Goal: Task Accomplishment & Management: Use online tool/utility

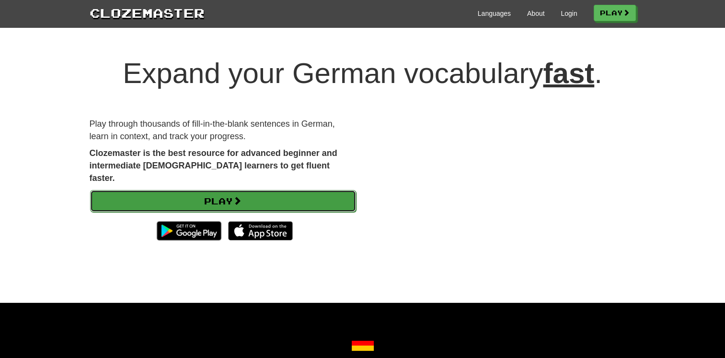
click at [151, 194] on link "Play" at bounding box center [223, 201] width 266 height 22
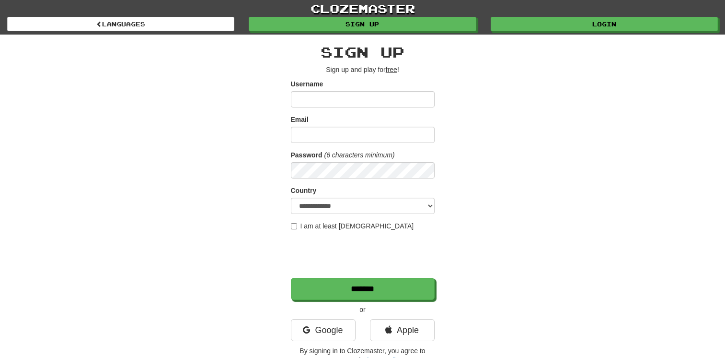
click at [151, 198] on div "**********" at bounding box center [362, 202] width 561 height 335
click at [315, 102] on input "Username" at bounding box center [363, 99] width 144 height 16
type input "**********"
select select "**"
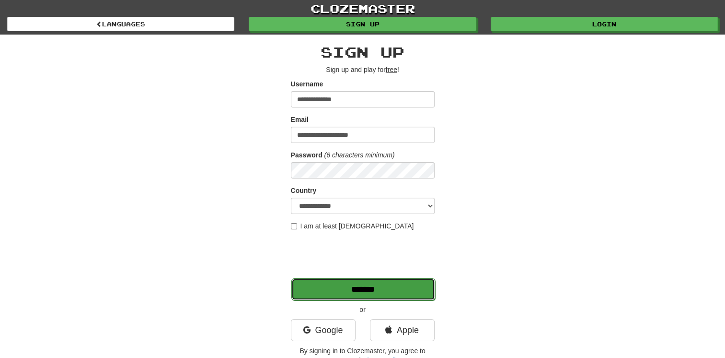
click at [351, 293] on input "*******" at bounding box center [363, 289] width 144 height 22
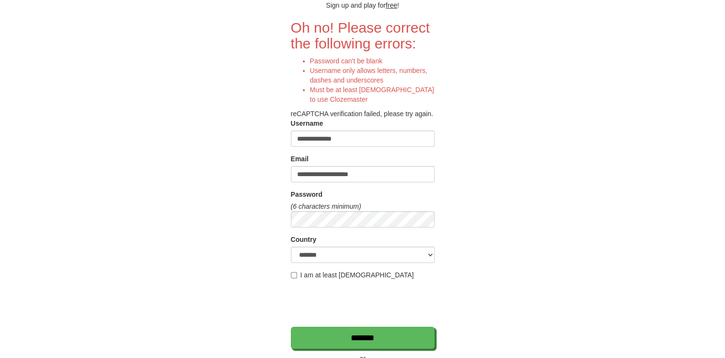
scroll to position [144, 0]
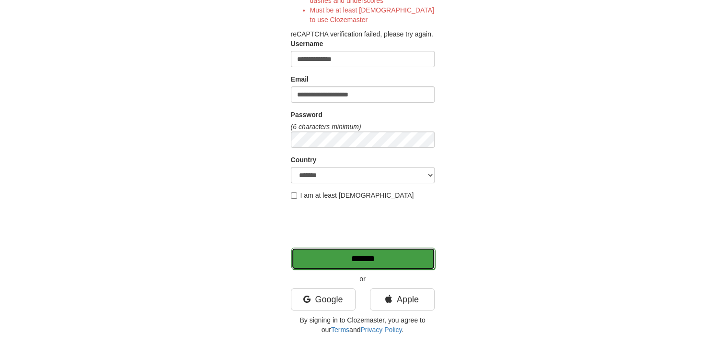
click at [340, 256] on input "*******" at bounding box center [363, 258] width 144 height 22
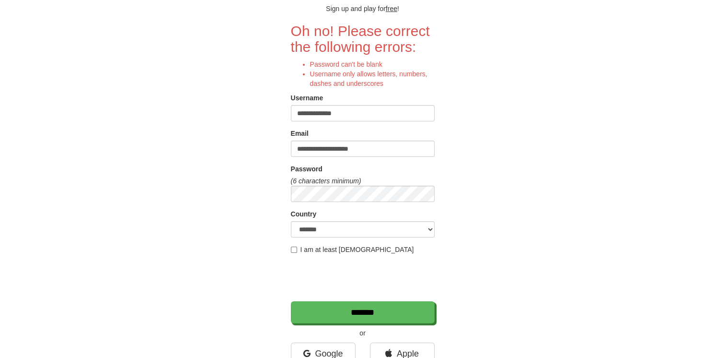
scroll to position [144, 0]
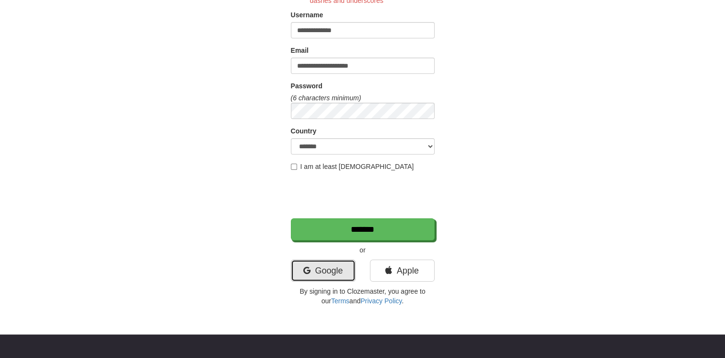
click at [326, 274] on link "Google" at bounding box center [323, 270] width 65 height 22
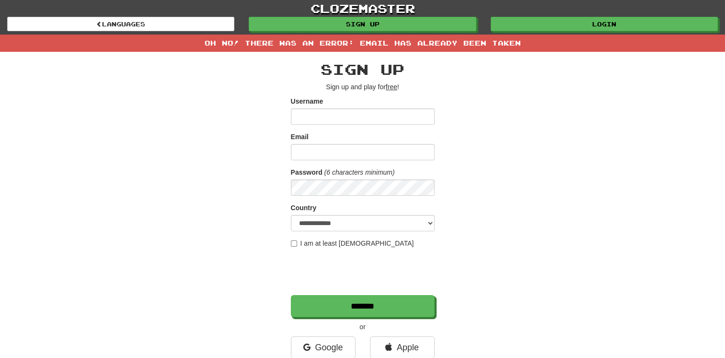
click at [337, 121] on input "Username" at bounding box center [363, 116] width 144 height 16
type input "**********"
select select "**"
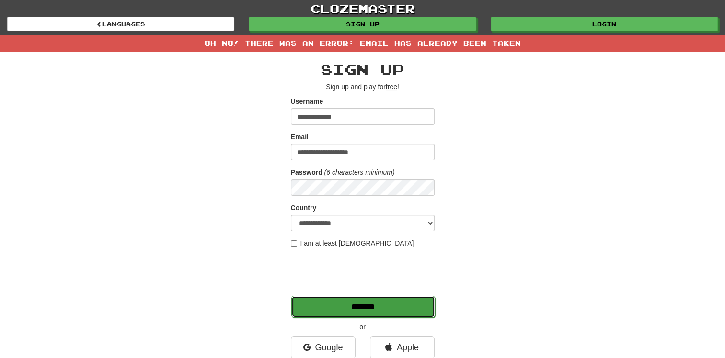
click at [337, 304] on input "*******" at bounding box center [363, 306] width 144 height 22
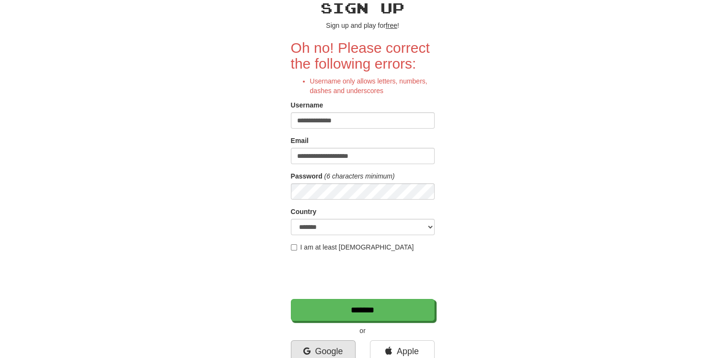
scroll to position [144, 0]
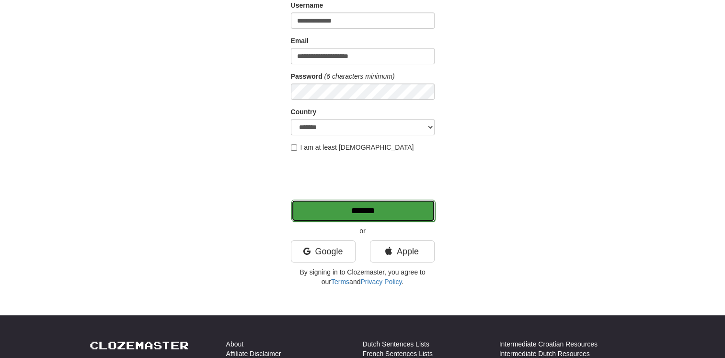
click at [366, 212] on input "*******" at bounding box center [363, 210] width 144 height 22
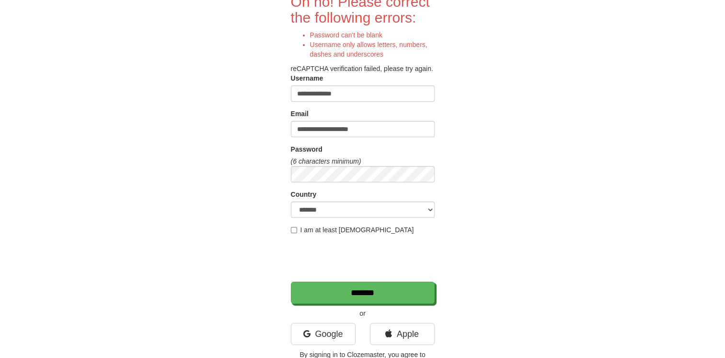
scroll to position [96, 0]
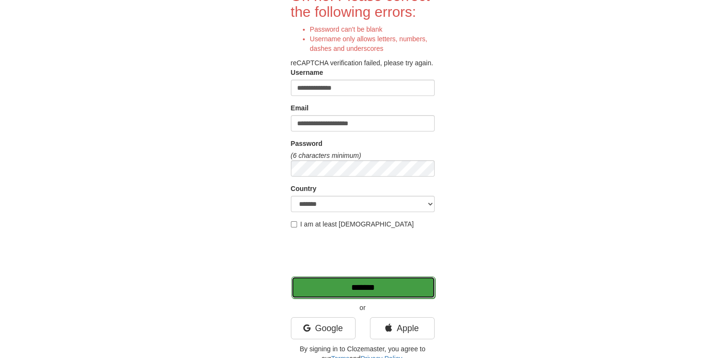
click at [314, 295] on input "*******" at bounding box center [363, 287] width 144 height 22
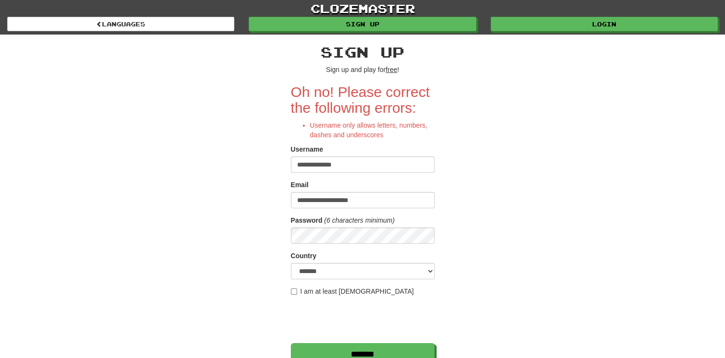
drag, startPoint x: 349, startPoint y: 162, endPoint x: 226, endPoint y: 165, distance: 122.3
click at [226, 165] on div "**********" at bounding box center [362, 235] width 561 height 400
type input "*"
type input "********"
click at [305, 343] on input "*******" at bounding box center [363, 354] width 144 height 22
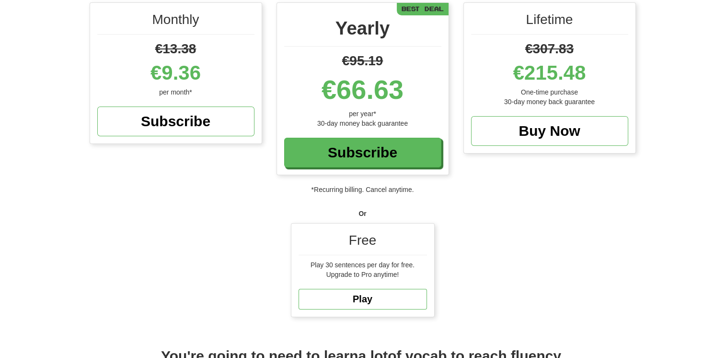
scroll to position [192, 0]
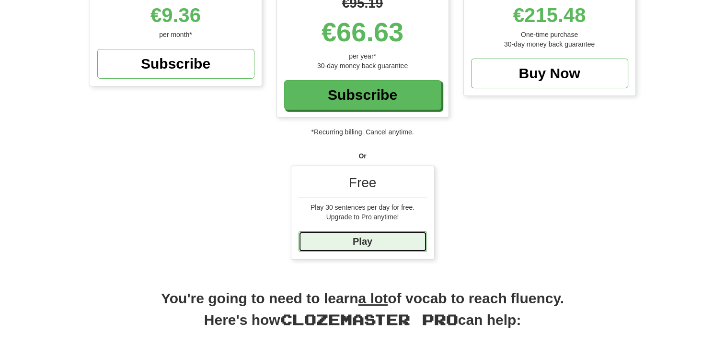
click at [393, 240] on link "Play" at bounding box center [363, 241] width 128 height 21
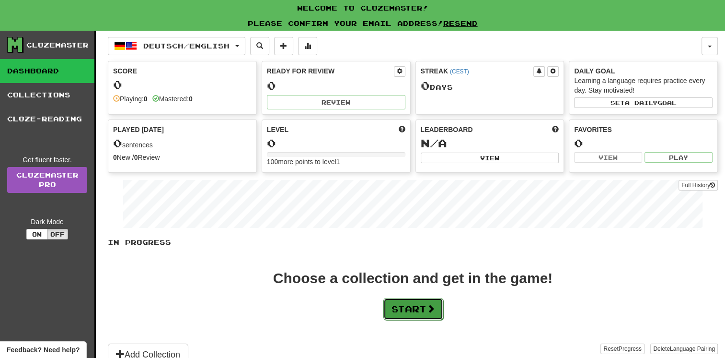
click at [410, 309] on button "Start" at bounding box center [414, 309] width 60 height 22
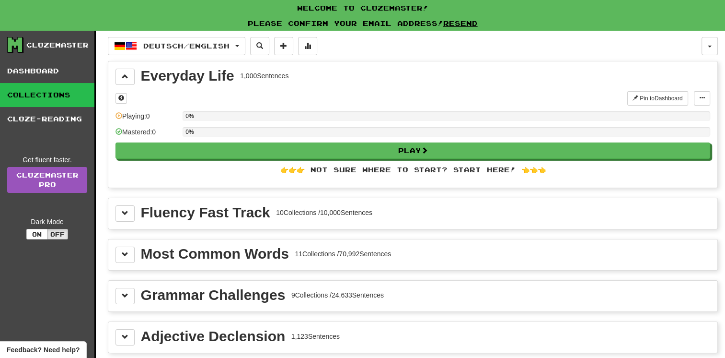
click at [219, 214] on div "Fluency Fast Track" at bounding box center [205, 212] width 129 height 14
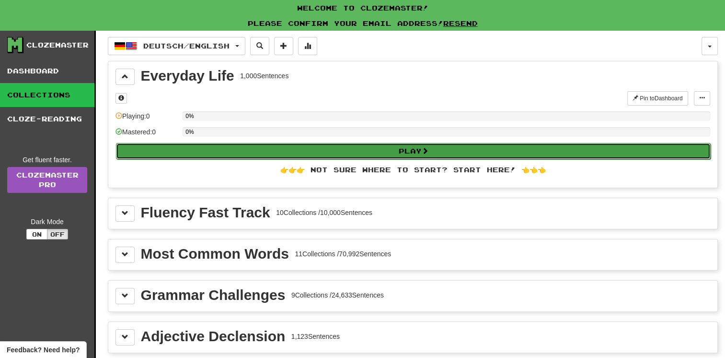
click at [288, 151] on button "Play" at bounding box center [413, 151] width 595 height 16
select select "**"
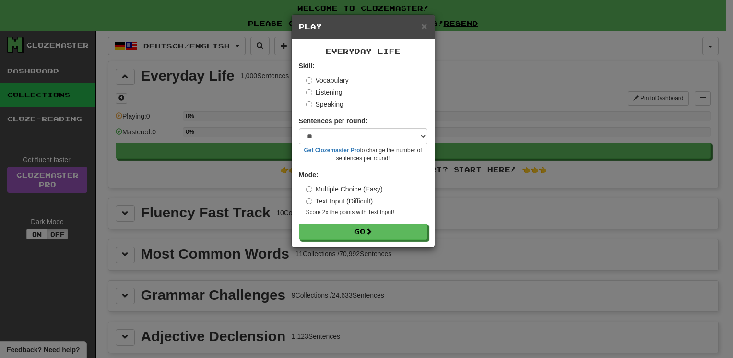
click at [312, 105] on label "Speaking" at bounding box center [324, 104] width 37 height 10
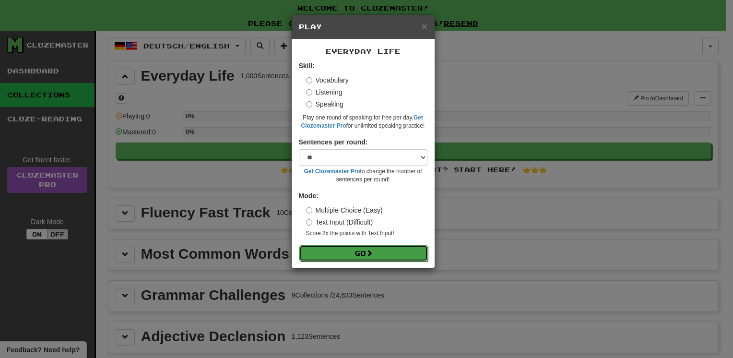
click at [318, 248] on button "Go" at bounding box center [363, 253] width 128 height 16
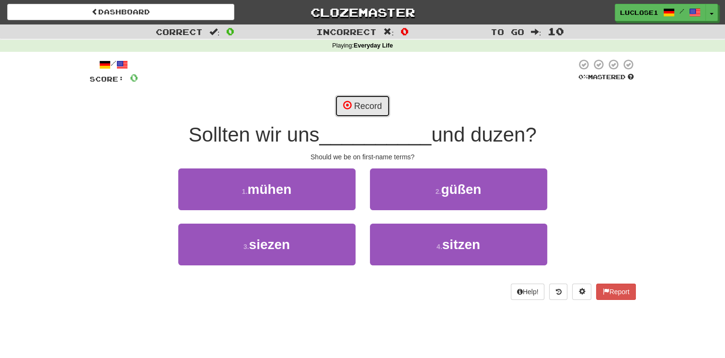
click at [353, 104] on button "Record" at bounding box center [362, 106] width 55 height 22
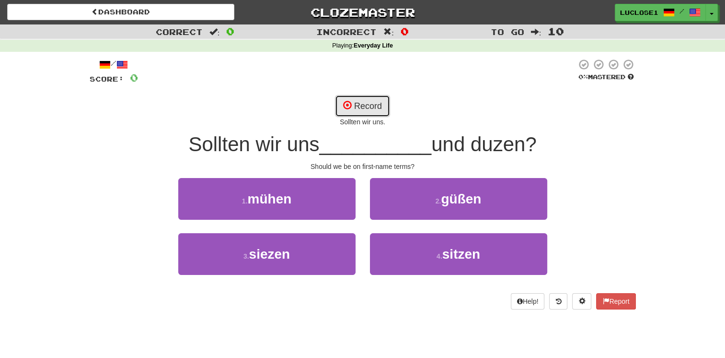
click at [342, 108] on button "Record" at bounding box center [362, 106] width 55 height 22
click at [342, 145] on span "__________" at bounding box center [375, 144] width 112 height 23
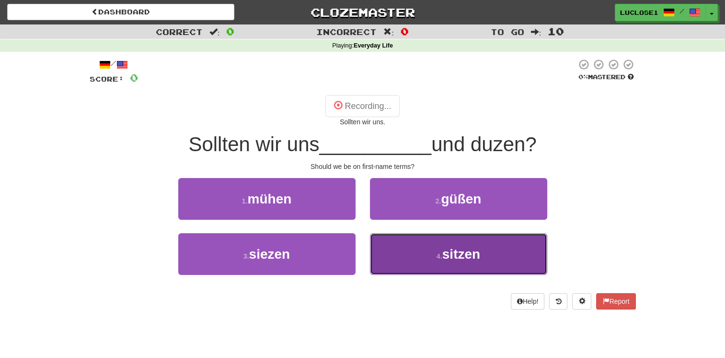
click at [435, 265] on button "4 . sitzen" at bounding box center [458, 254] width 177 height 42
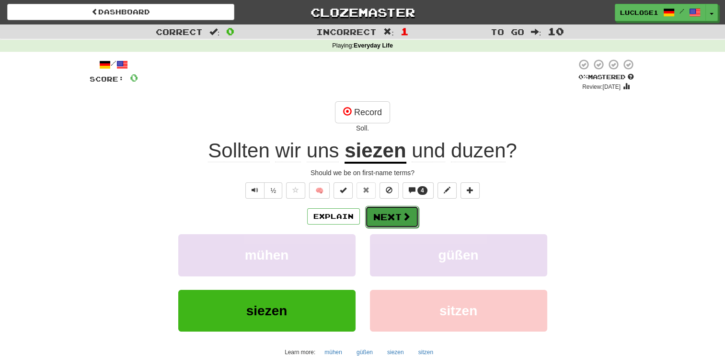
click at [398, 217] on button "Next" at bounding box center [392, 217] width 54 height 22
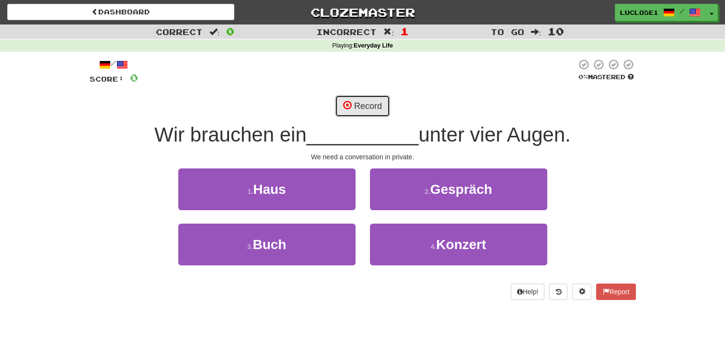
click at [347, 106] on span at bounding box center [347, 105] width 9 height 9
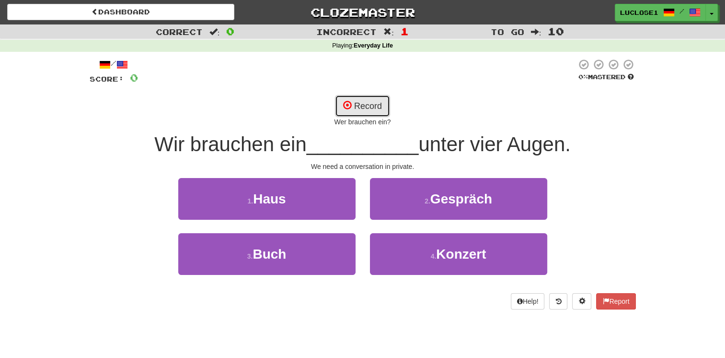
click at [347, 106] on span at bounding box center [347, 105] width 9 height 9
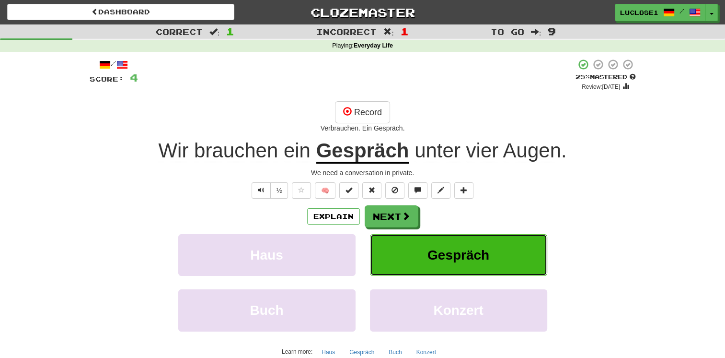
click at [429, 259] on span "Gespräch" at bounding box center [459, 254] width 62 height 15
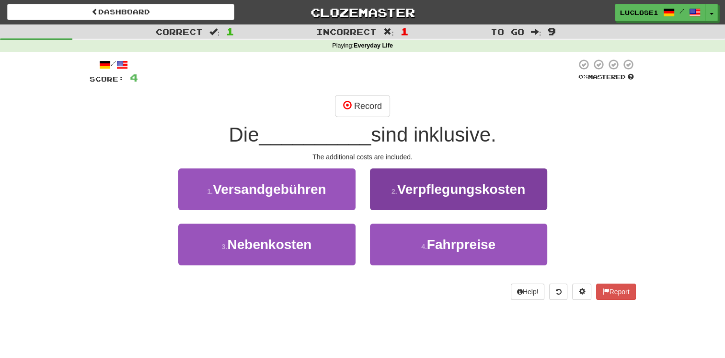
click at [428, 259] on button "4 . Fahrpreise" at bounding box center [458, 244] width 177 height 42
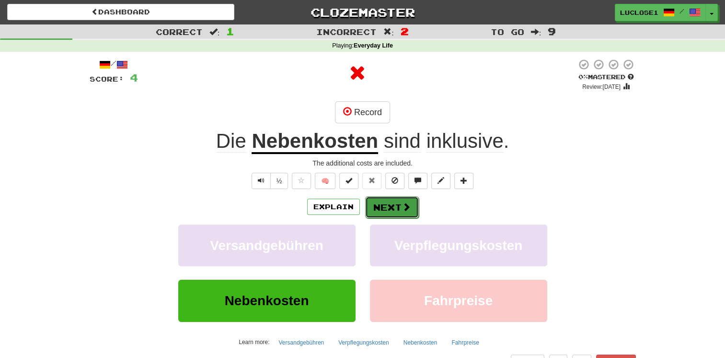
click at [399, 209] on button "Next" at bounding box center [392, 207] width 54 height 22
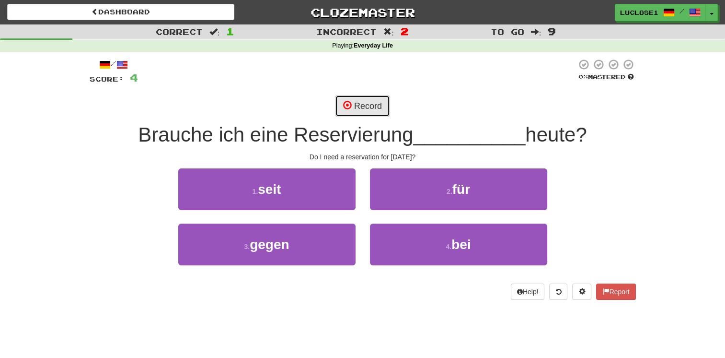
click at [340, 110] on button "Record" at bounding box center [362, 106] width 55 height 22
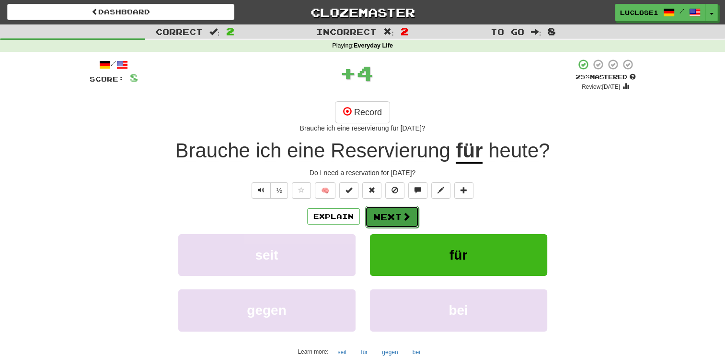
click at [404, 215] on span at bounding box center [406, 216] width 9 height 9
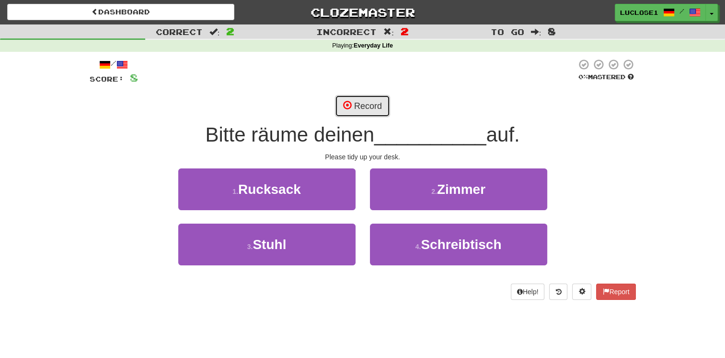
click at [360, 114] on button "Record" at bounding box center [362, 106] width 55 height 22
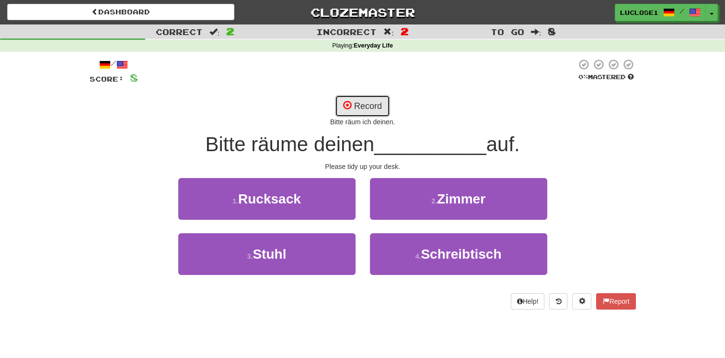
click at [351, 106] on span at bounding box center [347, 105] width 9 height 9
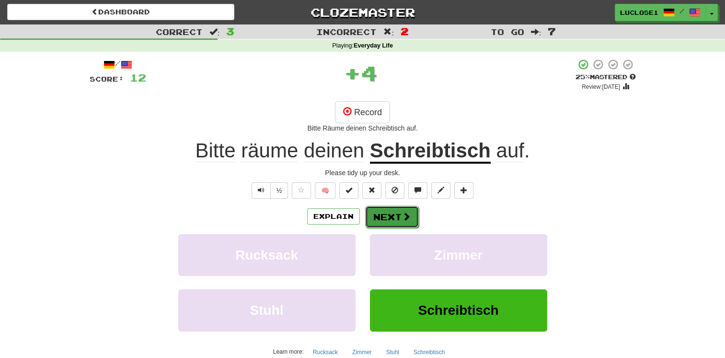
click at [397, 218] on button "Next" at bounding box center [392, 217] width 54 height 22
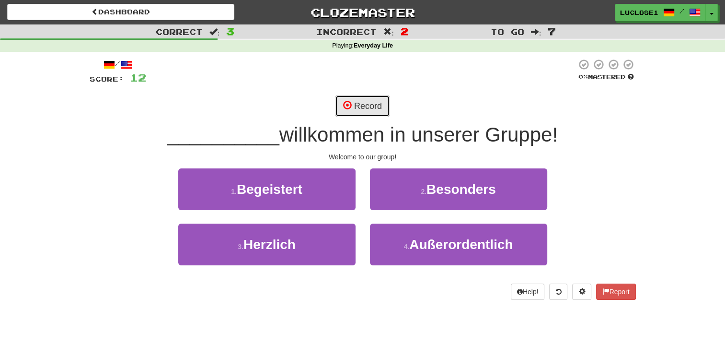
click at [346, 101] on span at bounding box center [347, 105] width 9 height 9
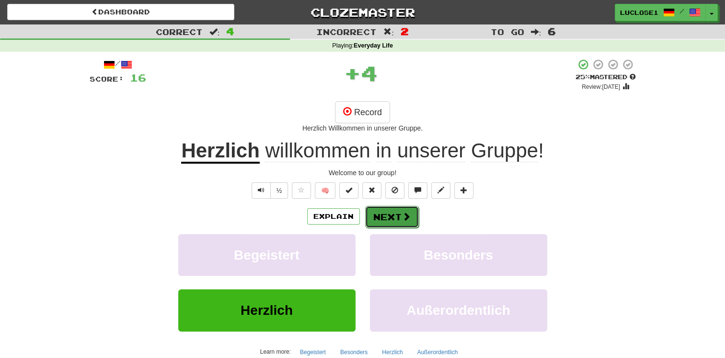
click at [387, 222] on button "Next" at bounding box center [392, 217] width 54 height 22
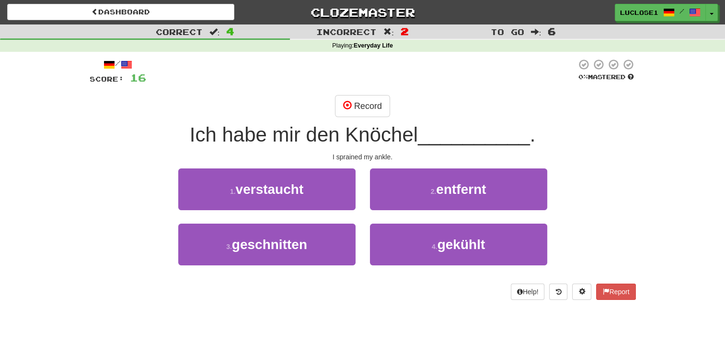
click at [387, 222] on div "2 . entfernt" at bounding box center [459, 195] width 192 height 55
drag, startPoint x: 387, startPoint y: 222, endPoint x: 364, endPoint y: 108, distance: 116.4
click at [364, 108] on button "Record" at bounding box center [362, 106] width 55 height 22
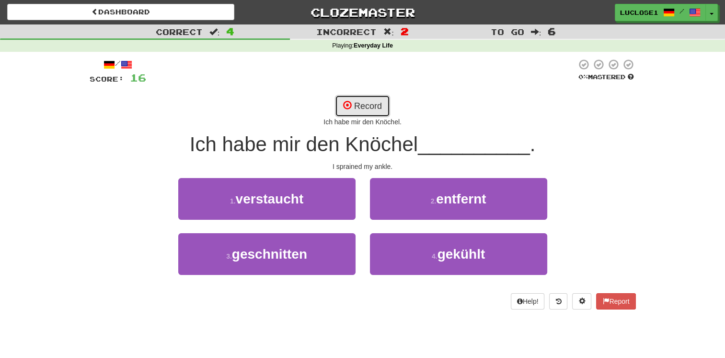
click at [361, 110] on button "Record" at bounding box center [362, 106] width 55 height 22
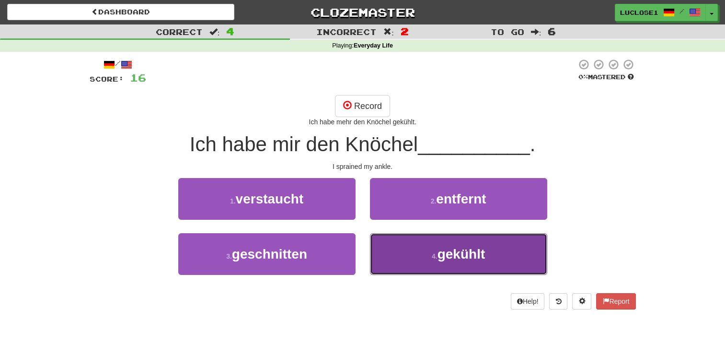
click at [425, 263] on button "4 . gekühlt" at bounding box center [458, 254] width 177 height 42
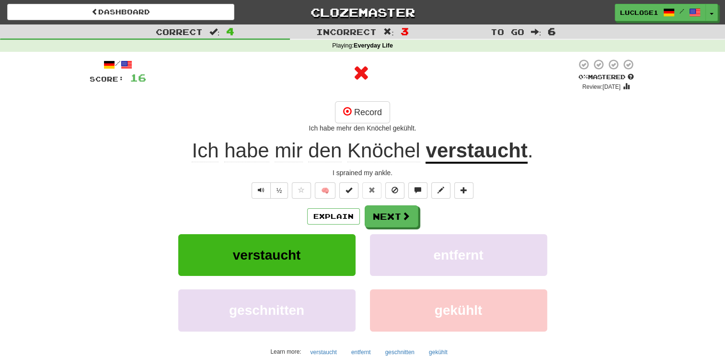
click at [467, 153] on u "verstaucht" at bounding box center [477, 151] width 102 height 24
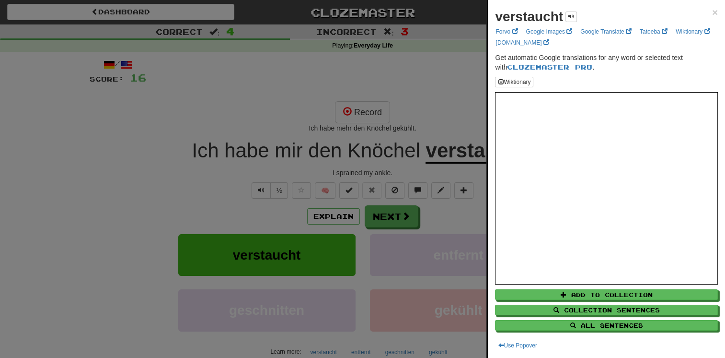
click at [384, 223] on div at bounding box center [362, 179] width 725 height 358
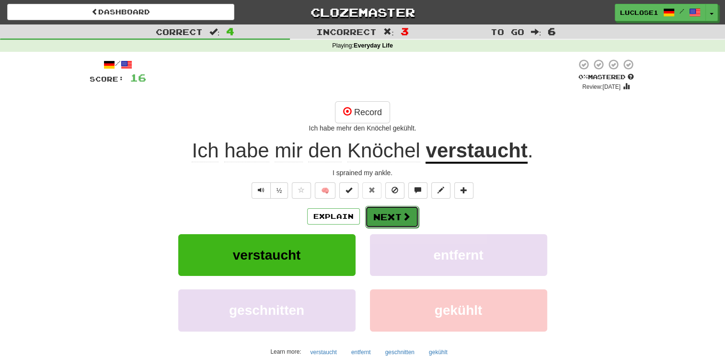
click at [383, 217] on button "Next" at bounding box center [392, 217] width 54 height 22
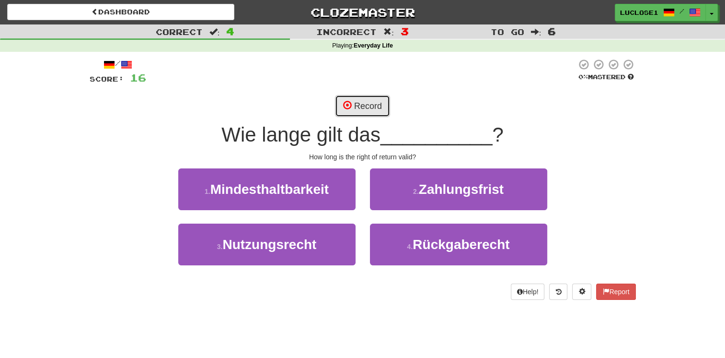
click at [352, 103] on button "Record" at bounding box center [362, 106] width 55 height 22
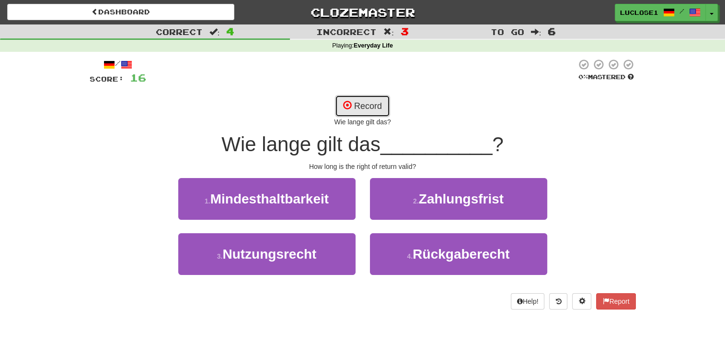
click at [345, 105] on span at bounding box center [347, 105] width 9 height 9
click at [355, 112] on button "Record" at bounding box center [362, 106] width 55 height 22
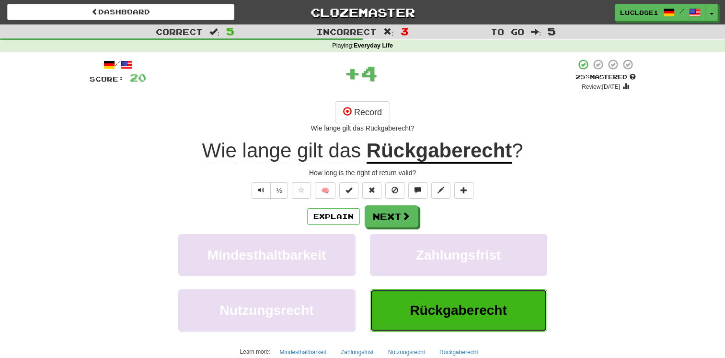
click at [470, 323] on button "Rückgaberecht" at bounding box center [458, 310] width 177 height 42
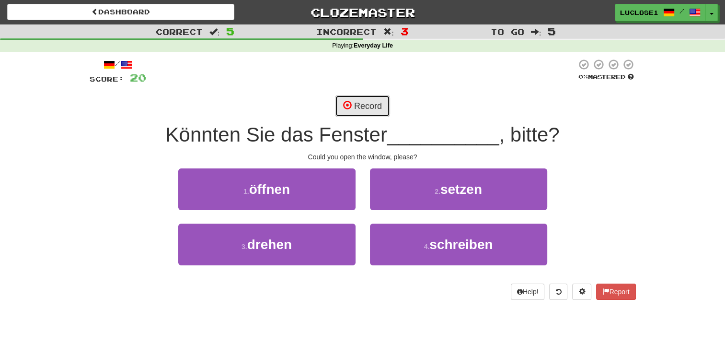
click at [346, 107] on span at bounding box center [347, 105] width 9 height 9
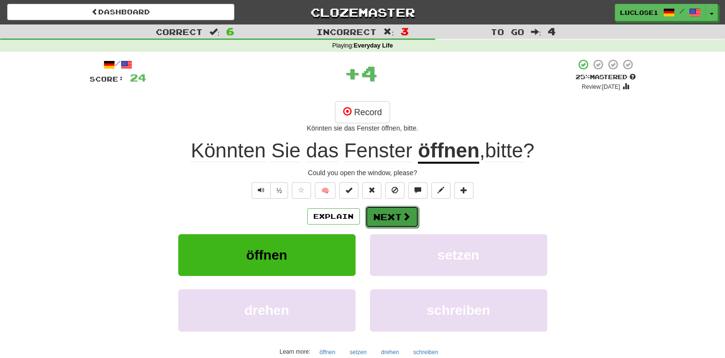
click at [392, 221] on button "Next" at bounding box center [392, 217] width 54 height 22
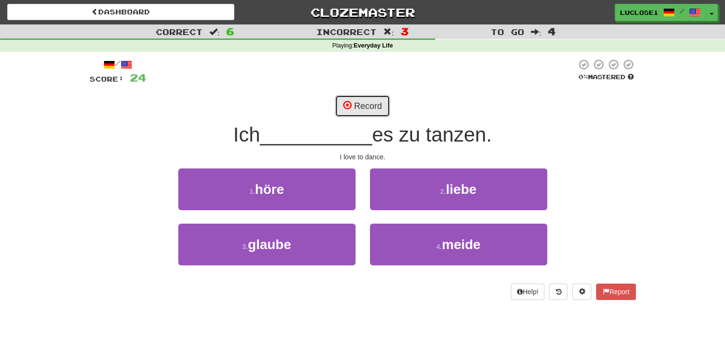
click at [355, 105] on button "Record" at bounding box center [362, 106] width 55 height 22
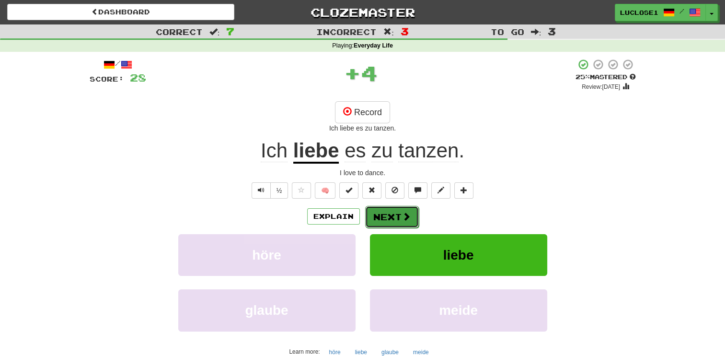
click at [387, 223] on button "Next" at bounding box center [392, 217] width 54 height 22
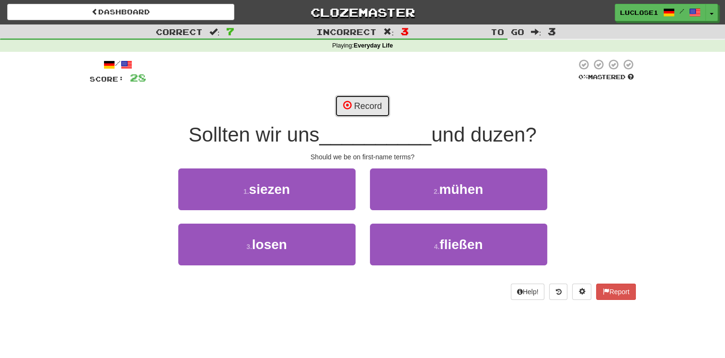
click at [350, 108] on span at bounding box center [347, 105] width 9 height 9
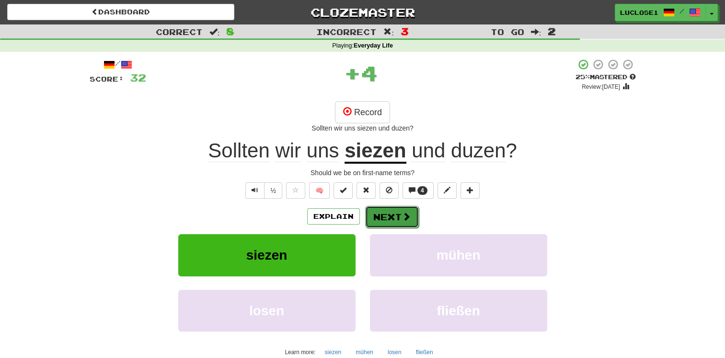
click at [379, 222] on button "Next" at bounding box center [392, 217] width 54 height 22
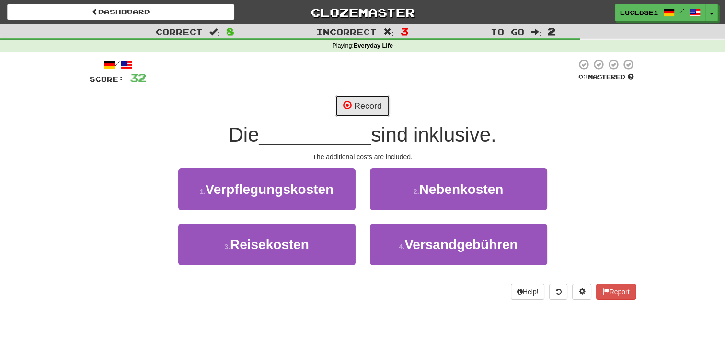
click at [346, 111] on button "Record" at bounding box center [362, 106] width 55 height 22
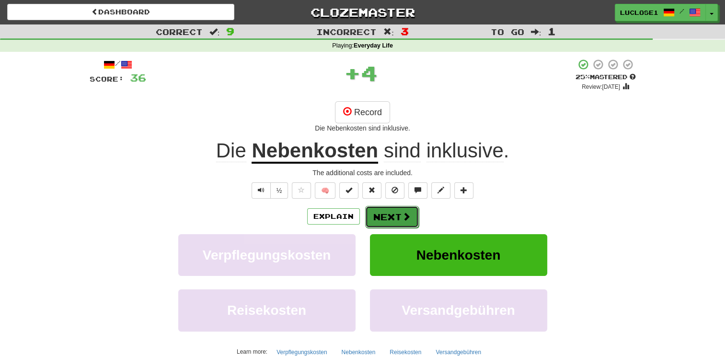
click at [410, 214] on button "Next" at bounding box center [392, 217] width 54 height 22
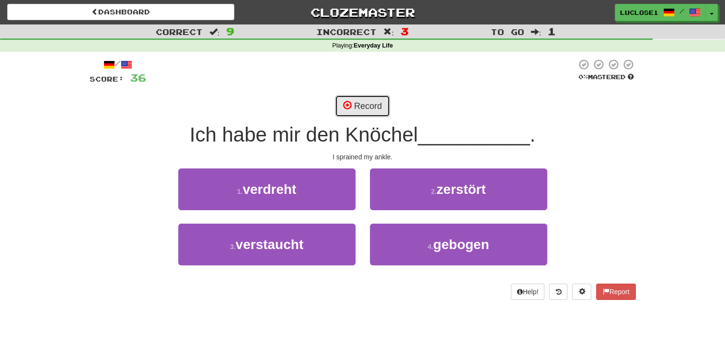
click at [360, 103] on button "Record" at bounding box center [362, 106] width 55 height 22
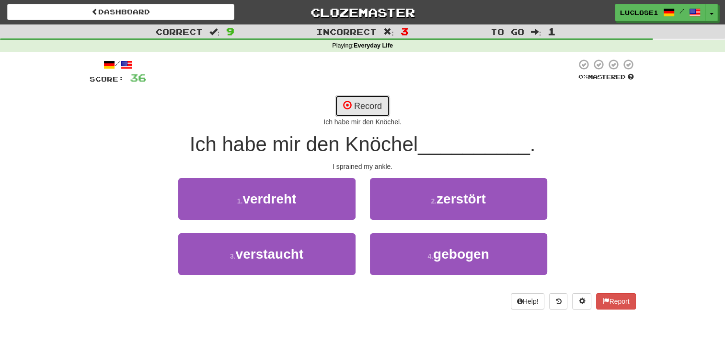
click at [356, 106] on button "Record" at bounding box center [362, 106] width 55 height 22
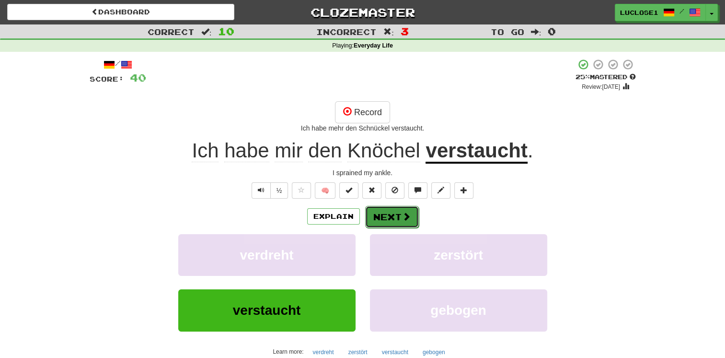
click at [378, 215] on button "Next" at bounding box center [392, 217] width 54 height 22
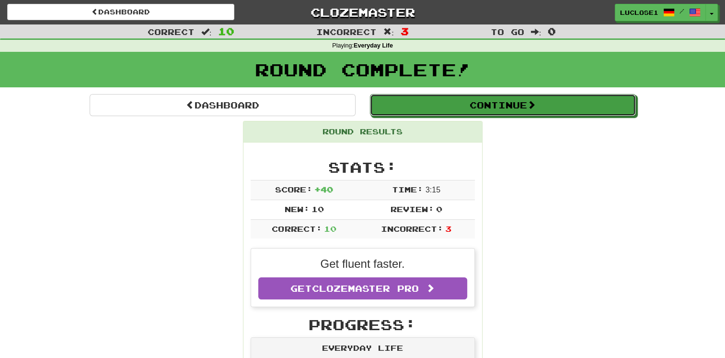
click at [479, 111] on button "Continue" at bounding box center [503, 105] width 266 height 22
